Goal: Information Seeking & Learning: Learn about a topic

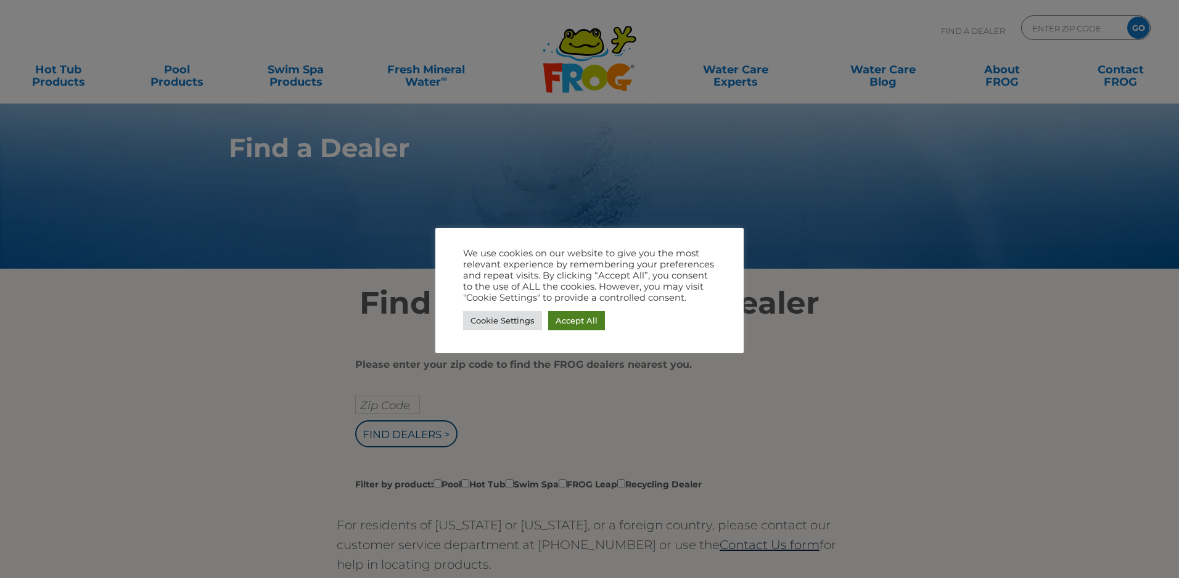
click at [569, 322] on link "Accept All" at bounding box center [576, 320] width 57 height 19
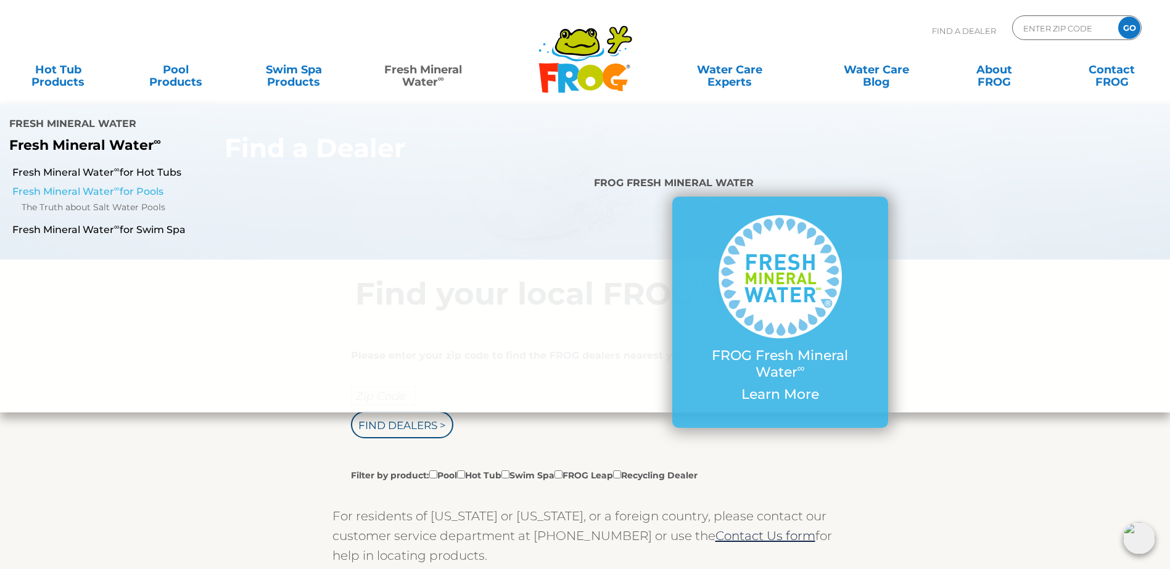
click at [100, 185] on link "Fresh Mineral Water ∞ for Pools" at bounding box center [200, 192] width 377 height 14
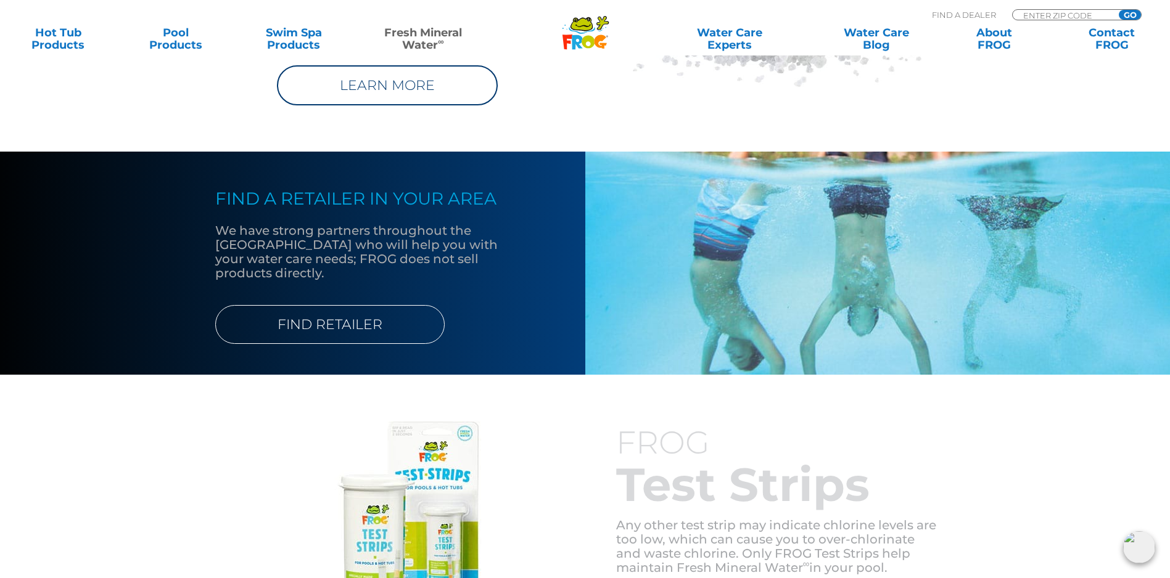
scroll to position [1110, 0]
